Goal: Information Seeking & Learning: Learn about a topic

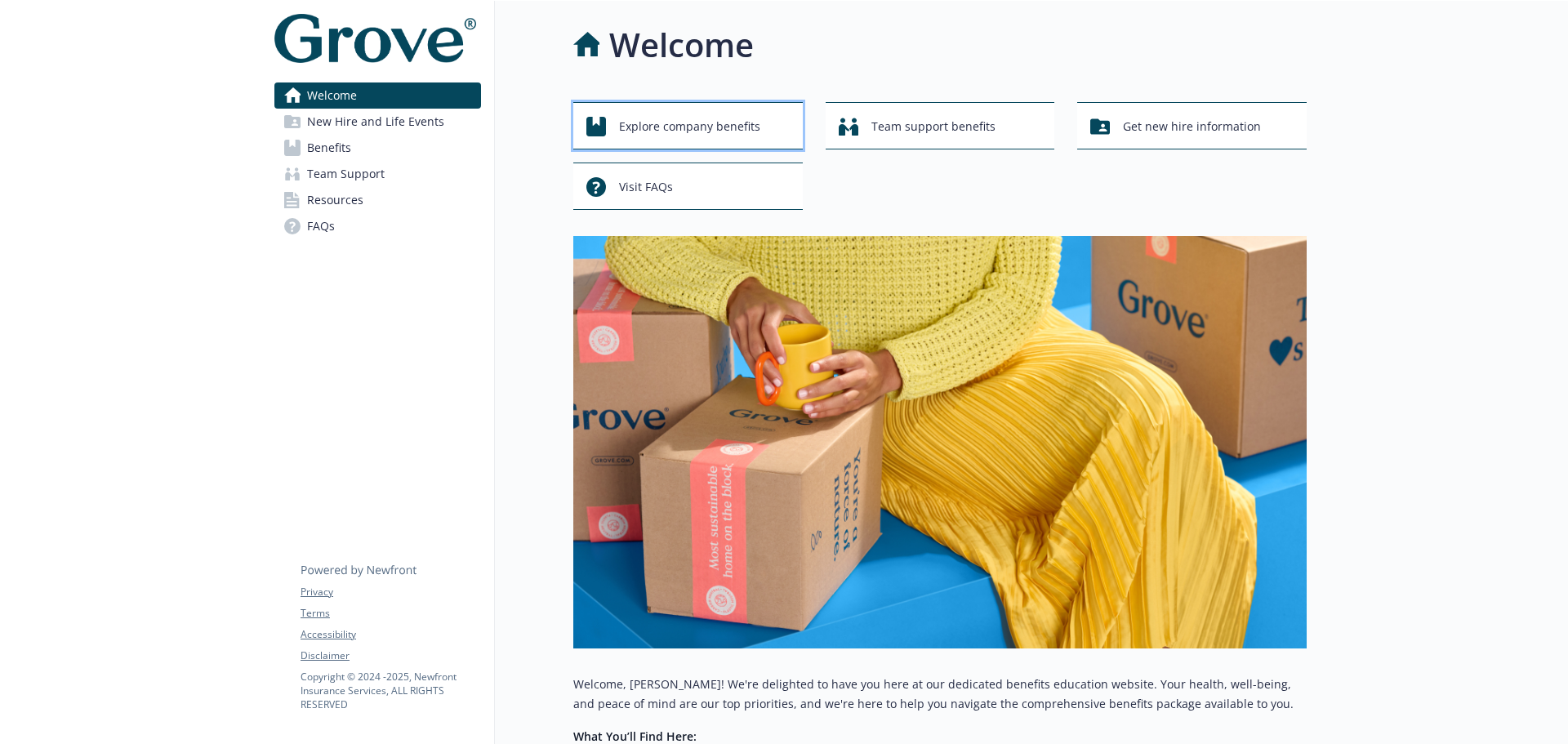
click at [672, 117] on span "Explore company benefits" at bounding box center [690, 126] width 142 height 31
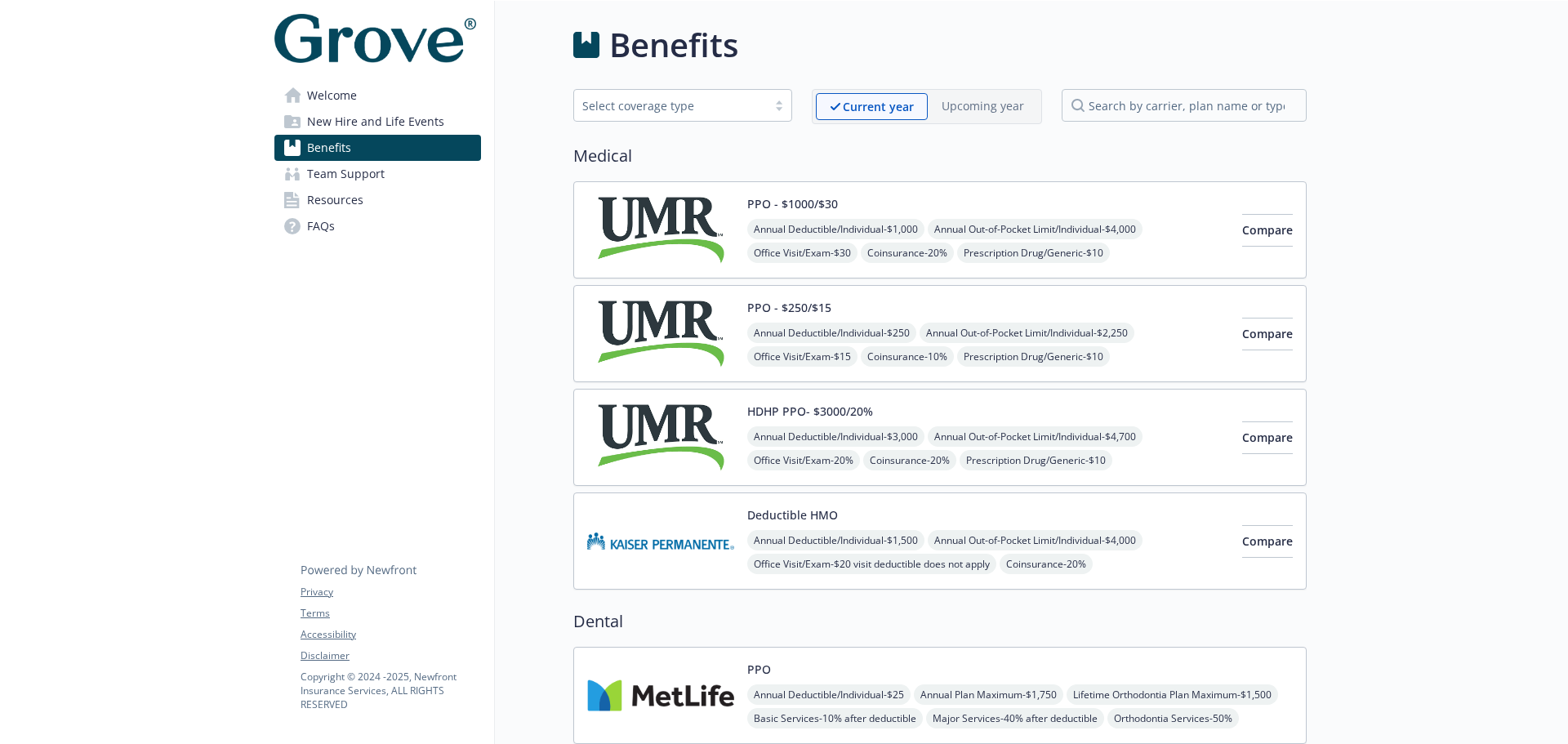
click at [687, 224] on img at bounding box center [660, 230] width 147 height 70
